Goal: Task Accomplishment & Management: Manage account settings

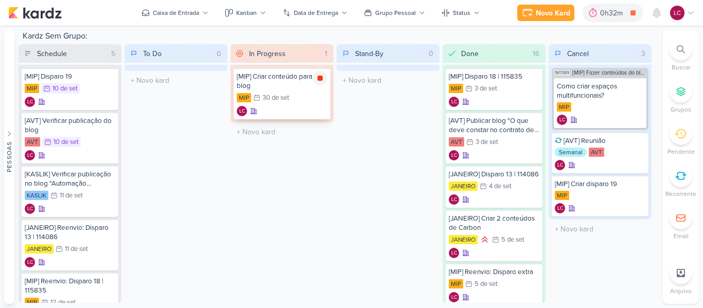
click at [317, 74] on div at bounding box center [320, 78] width 14 height 14
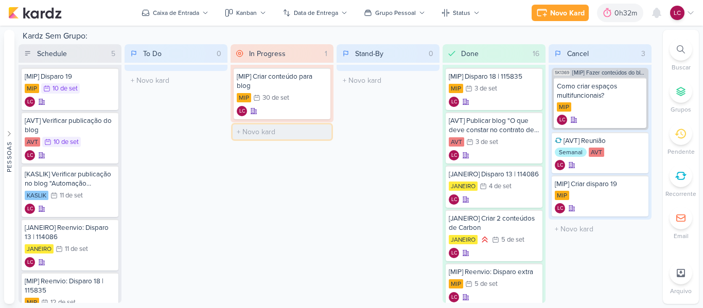
click at [276, 137] on input "text" at bounding box center [281, 131] width 99 height 15
type input "[SWISS] Reunião"
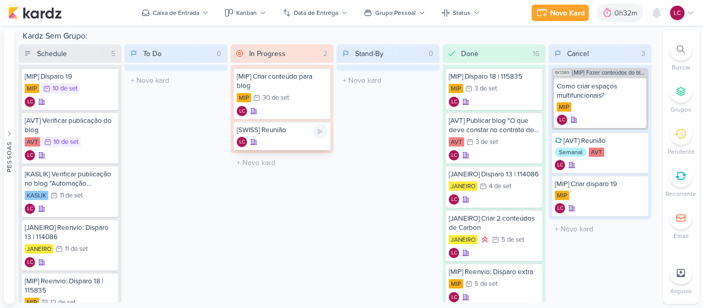
click at [265, 139] on div "LC" at bounding box center [282, 142] width 91 height 10
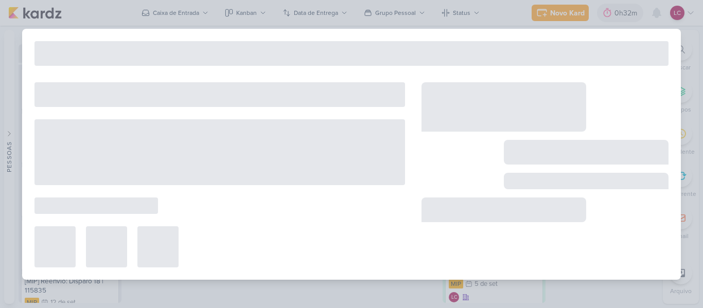
type input "[SWISS] Reunião"
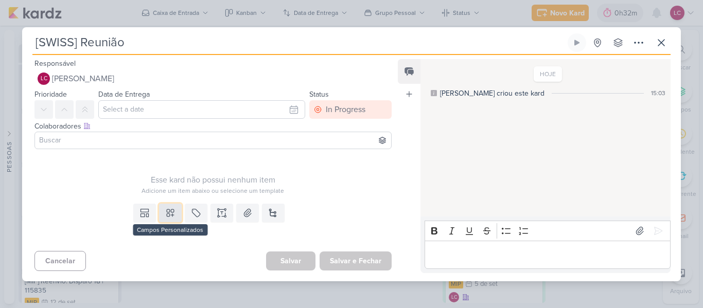
click at [174, 214] on button at bounding box center [170, 213] width 23 height 19
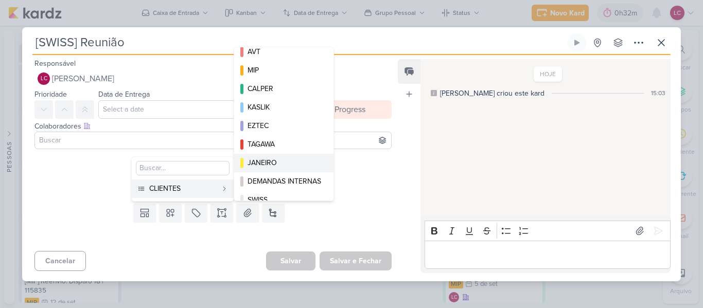
scroll to position [20, 0]
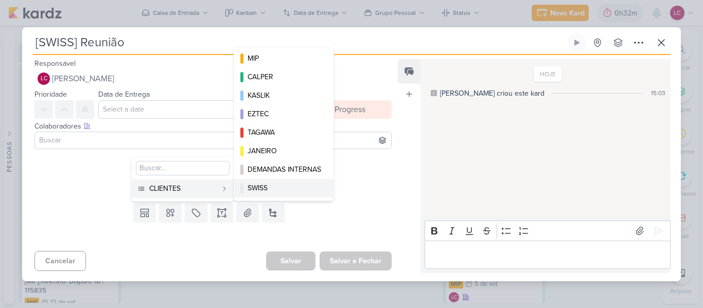
click at [297, 191] on div "SWISS" at bounding box center [284, 188] width 74 height 11
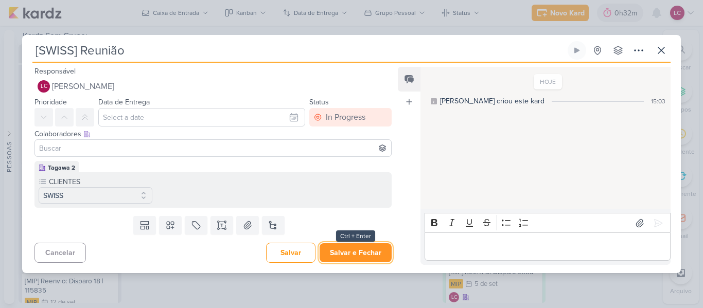
click at [347, 245] on button "Salvar e Fechar" at bounding box center [355, 252] width 72 height 19
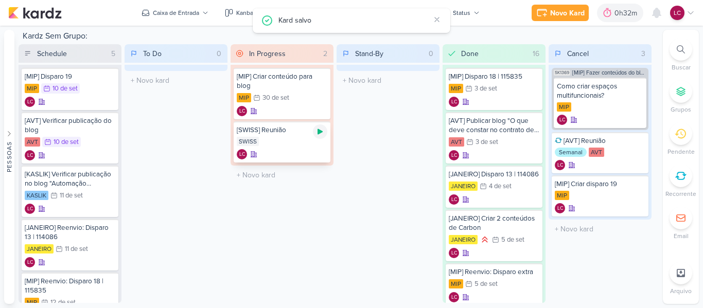
click at [322, 128] on icon at bounding box center [320, 132] width 8 height 8
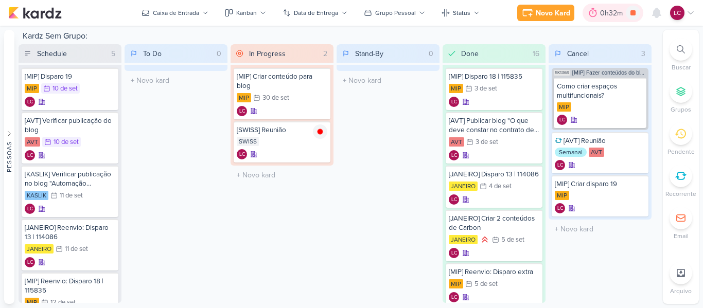
click at [597, 20] on div "0h32m" at bounding box center [612, 13] width 61 height 19
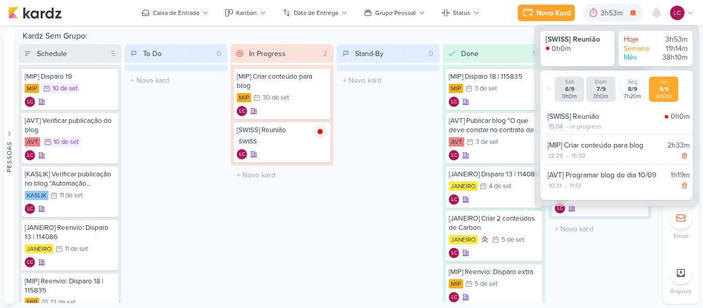
click at [558, 124] on div "15:04" at bounding box center [555, 126] width 16 height 9
select select "15"
click at [573, 138] on select "00 01 02 03 04 05 06 07 08 09 10 11 12 13 14 15 16 17 18 19 20 21 22 23 24 25 2…" at bounding box center [573, 139] width 14 height 12
click at [566, 133] on select "00 01 02 03 04 05 06 07 08 09 10 11 12 13 14 15 16 17 18 19 20 21 22 23 24 25 2…" at bounding box center [573, 139] width 14 height 12
click at [588, 142] on icon at bounding box center [588, 139] width 12 height 12
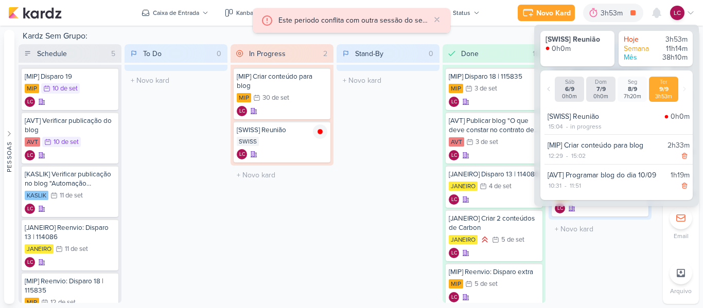
click at [381, 175] on div "Stand-By 0 Mover Para Esquerda Mover Para Direita [GEOGRAPHIC_DATA] O título do…" at bounding box center [387, 173] width 103 height 259
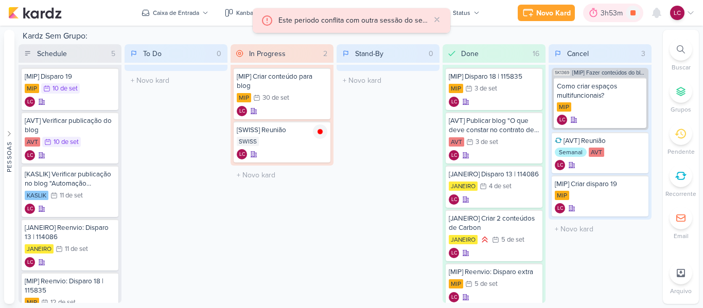
click at [600, 19] on div "3h53m" at bounding box center [613, 13] width 60 height 19
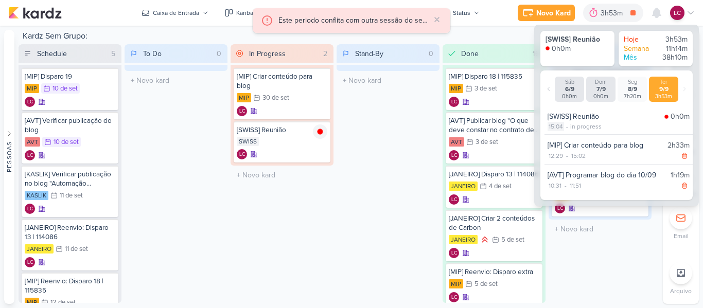
click at [552, 127] on div "15:04" at bounding box center [555, 126] width 16 height 9
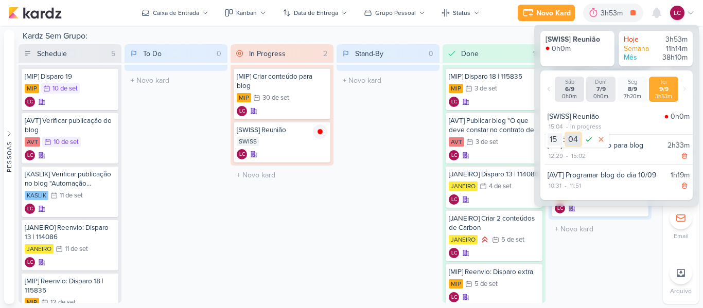
click at [568, 135] on select "00 01 02 03 04 05 06 07 08 09 10 11 12 13 14 15 16 17 18 19 20 21 22 23 24 25 2…" at bounding box center [573, 139] width 14 height 12
click at [566, 133] on select "00 01 02 03 04 05 06 07 08 09 10 11 12 13 14 15 16 17 18 19 20 21 22 23 24 25 2…" at bounding box center [573, 139] width 14 height 12
click at [588, 143] on icon at bounding box center [588, 139] width 12 height 12
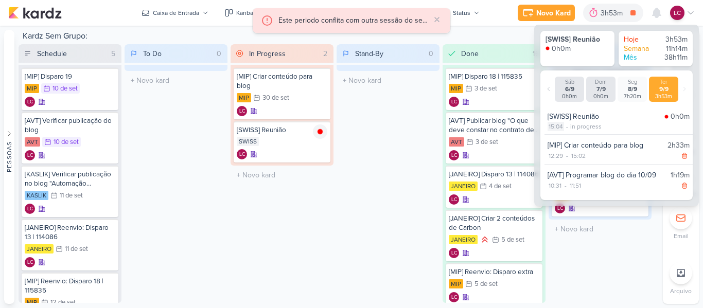
click at [559, 124] on div "15:04" at bounding box center [555, 126] width 16 height 9
select select "4"
click at [590, 140] on icon at bounding box center [588, 139] width 12 height 12
click at [351, 177] on div "Stand-By 0 Mover Para Esquerda Mover Para Direita [GEOGRAPHIC_DATA] O título do…" at bounding box center [387, 173] width 103 height 259
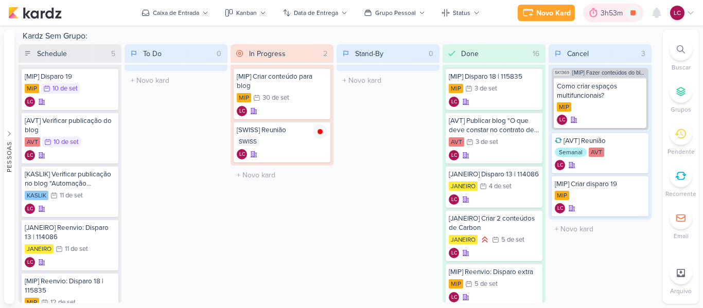
click at [601, 4] on div "3h53m" at bounding box center [613, 13] width 60 height 19
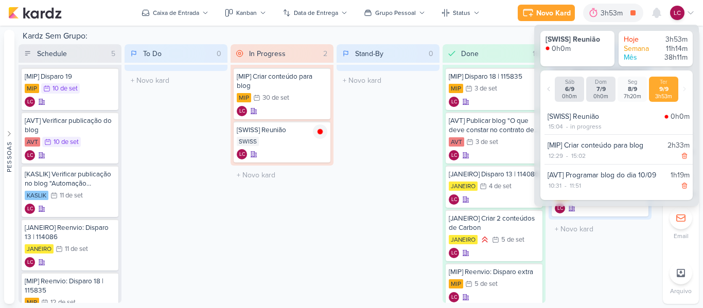
click at [556, 121] on div "[SWISS] Reunião" at bounding box center [603, 116] width 113 height 11
click at [558, 129] on div "15:04" at bounding box center [555, 126] width 16 height 9
select select "15"
click at [573, 137] on select "00 01 02 03 04 05 06 07 08 09 10 11 12 13 14 15 16 17 18 19 20 21 22 23 24 25 2…" at bounding box center [573, 139] width 14 height 12
click at [566, 133] on select "00 01 02 03 04 05 06 07 08 09 10 11 12 13 14 15 16 17 18 19 20 21 22 23 24 25 2…" at bounding box center [573, 139] width 14 height 12
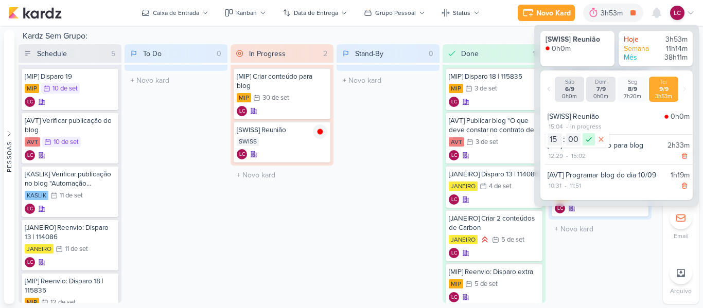
click at [589, 134] on icon at bounding box center [588, 139] width 12 height 12
click at [580, 157] on div "15:02" at bounding box center [578, 155] width 16 height 9
select select "2"
click at [575, 167] on select "00 01 02 03 04 05 06 07 08 09 10 11 12 13 14 15 16 17 18 19 20 21 22 23" at bounding box center [577, 169] width 14 height 12
select select "14"
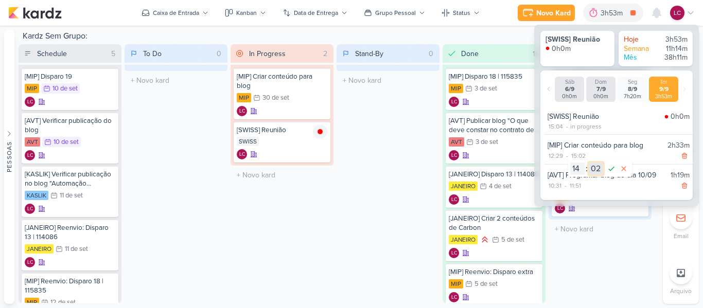
click at [598, 173] on select "00 01 02 03 04 05 06 07 08 09 10 11 12 13 14 15 16 17 18 19 20 21 22 23 24 25 2…" at bounding box center [595, 169] width 14 height 12
select select "55"
click at [610, 172] on icon at bounding box center [611, 169] width 12 height 12
click at [551, 131] on div "15:04" at bounding box center [555, 126] width 16 height 9
select select "15"
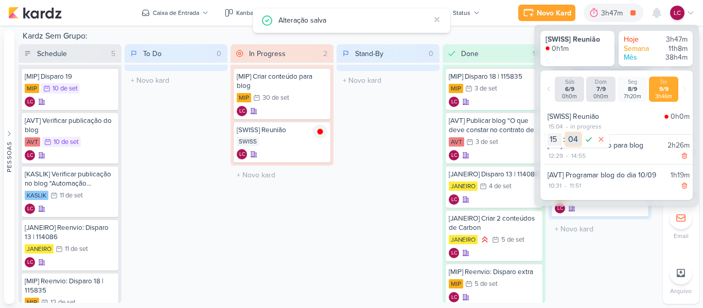
click at [574, 135] on select "00 01 02 03 04 05 06 07 08 09 10 11 12 13 14 15 16 17 18 19 20 21 22 23 24 25 2…" at bounding box center [573, 139] width 14 height 12
select select "0"
click at [566, 133] on select "00 01 02 03 04 05 06 07 08 09 10 11 12 13 14 15 16 17 18 19 20 21 22 23 24 25 2…" at bounding box center [573, 139] width 14 height 12
click at [585, 141] on icon at bounding box center [588, 139] width 12 height 12
click at [403, 209] on div "Stand-By 0 Mover Para Esquerda Mover Para Direita [GEOGRAPHIC_DATA] O título do…" at bounding box center [387, 173] width 103 height 259
